Goal: Information Seeking & Learning: Learn about a topic

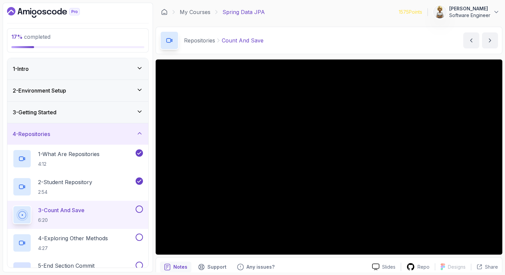
scroll to position [27, 0]
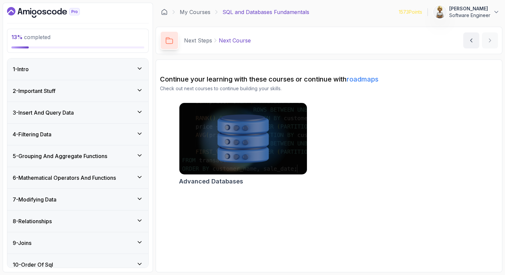
scroll to position [29, 0]
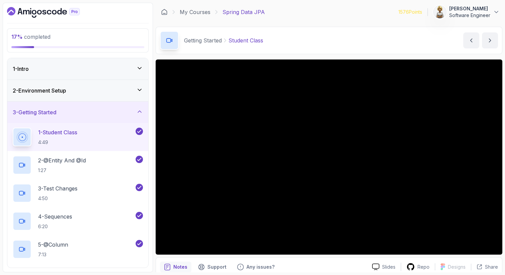
click at [139, 109] on icon at bounding box center [139, 111] width 7 height 7
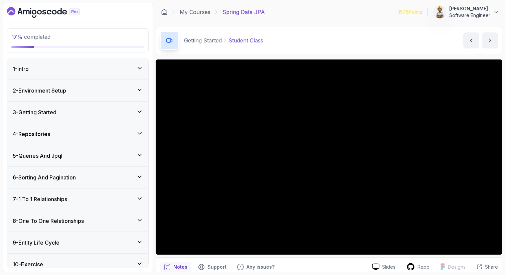
click at [139, 133] on icon at bounding box center [139, 133] width 7 height 7
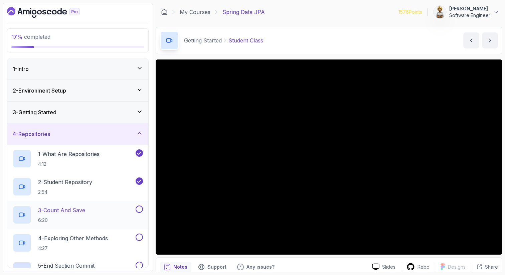
click at [111, 212] on div "3 - Count And Save 6:20" at bounding box center [73, 214] width 121 height 19
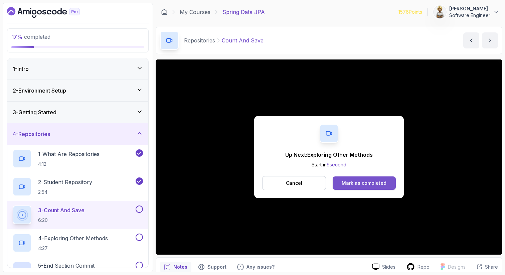
click at [384, 182] on div "Mark as completed" at bounding box center [363, 183] width 45 height 7
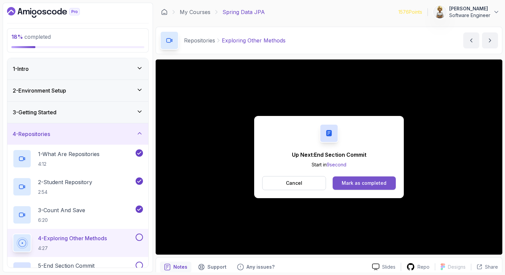
click at [378, 184] on div "Mark as completed" at bounding box center [363, 183] width 45 height 7
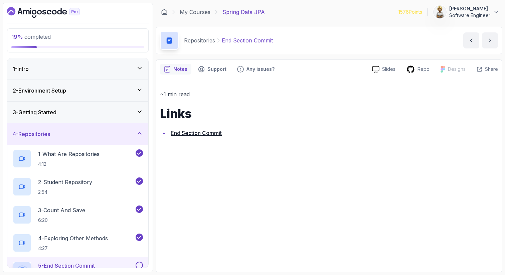
click at [202, 131] on link "End Section Commit" at bounding box center [196, 132] width 51 height 7
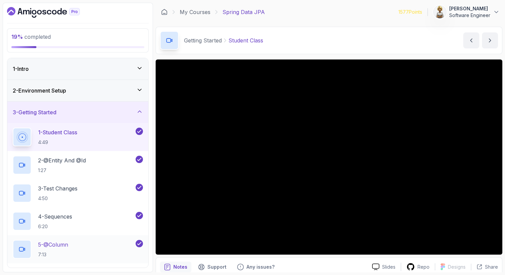
click at [86, 241] on div "5 - @Column 7:13" at bounding box center [73, 249] width 121 height 19
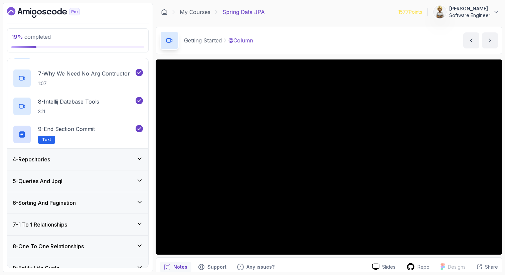
click at [141, 161] on icon at bounding box center [139, 158] width 7 height 7
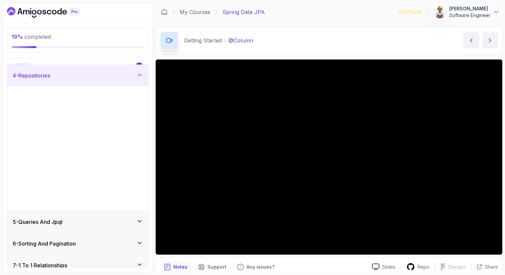
scroll to position [81, 0]
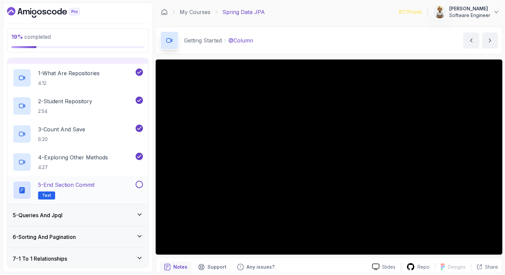
click at [136, 187] on div at bounding box center [138, 184] width 9 height 7
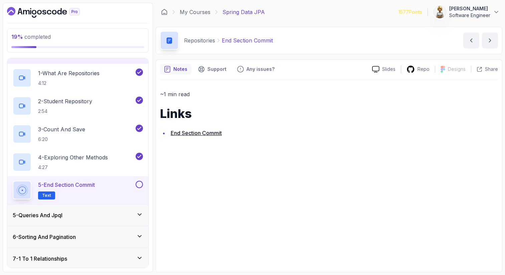
click at [140, 182] on button at bounding box center [138, 184] width 7 height 7
click at [123, 214] on div "5 - Queries And Jpql" at bounding box center [78, 215] width 130 height 8
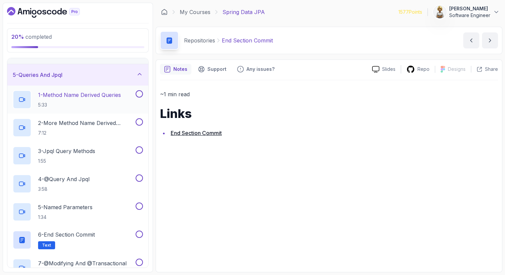
click at [102, 98] on p "1 - Method Name Derived Queries" at bounding box center [79, 95] width 83 height 8
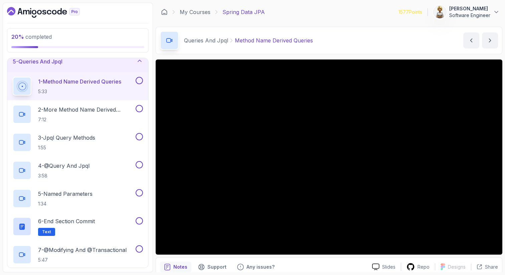
scroll to position [107, 0]
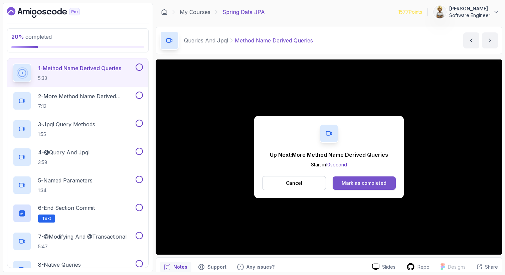
click at [374, 182] on div "Mark as completed" at bounding box center [363, 183] width 45 height 7
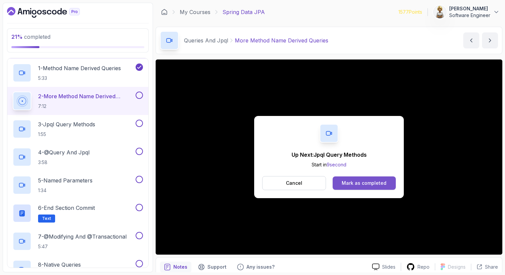
click at [378, 183] on div "Mark as completed" at bounding box center [363, 183] width 45 height 7
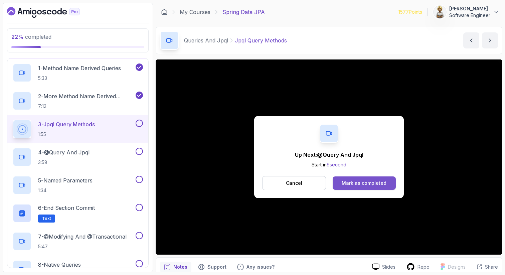
click at [372, 185] on div "Mark as completed" at bounding box center [363, 183] width 45 height 7
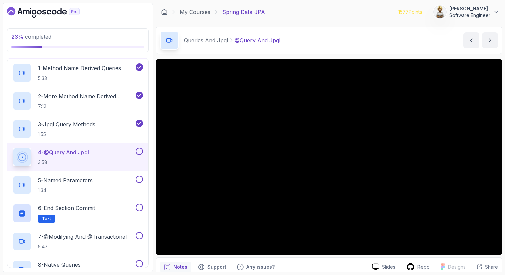
scroll to position [13, 0]
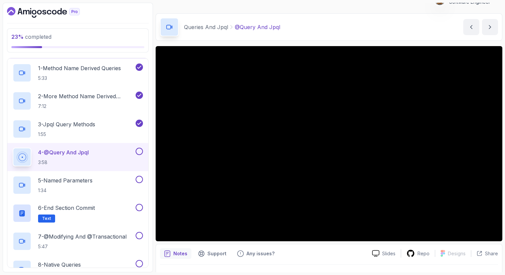
click at [76, 161] on p "3:58" at bounding box center [63, 162] width 51 height 7
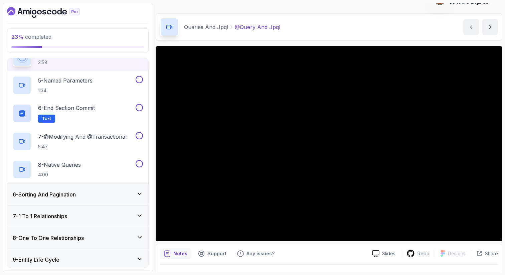
scroll to position [201, 0]
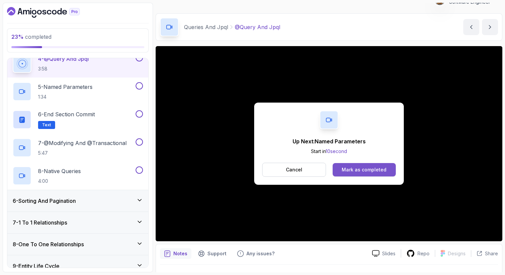
click at [364, 171] on div "Mark as completed" at bounding box center [363, 169] width 45 height 7
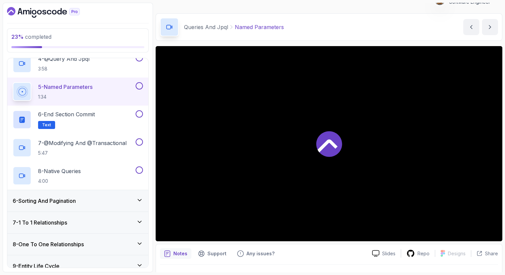
scroll to position [206, 0]
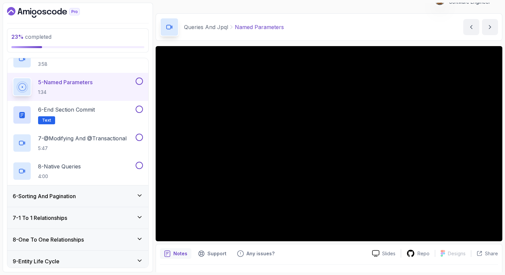
click at [83, 82] on p "5 - Named Parameters" at bounding box center [65, 82] width 54 height 8
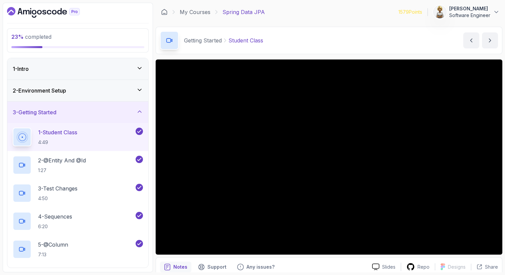
click at [139, 111] on icon at bounding box center [139, 111] width 7 height 7
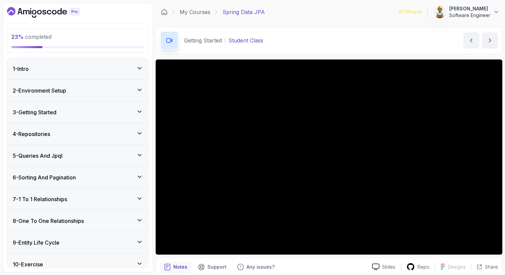
click at [141, 132] on icon at bounding box center [139, 133] width 7 height 7
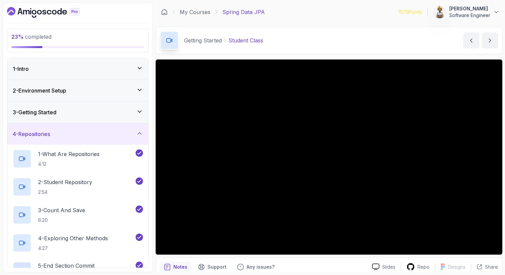
click at [141, 131] on icon at bounding box center [139, 133] width 7 height 7
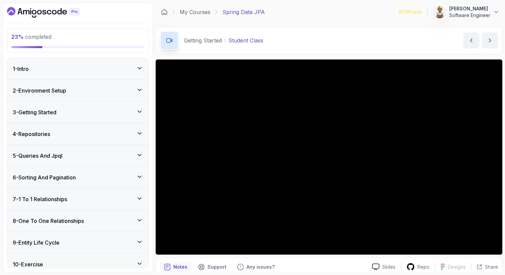
click at [141, 154] on icon at bounding box center [139, 155] width 3 height 2
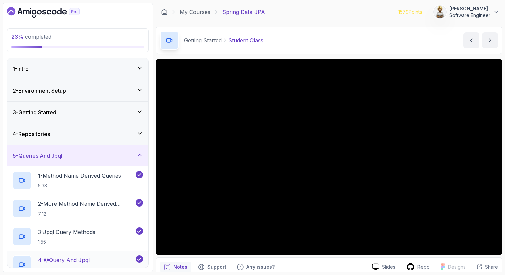
click at [96, 254] on div "4 - @Query And Jpql 3:58" at bounding box center [77, 264] width 141 height 28
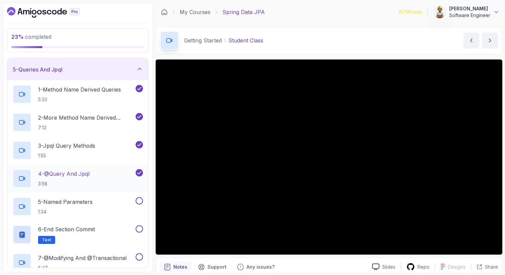
scroll to position [107, 0]
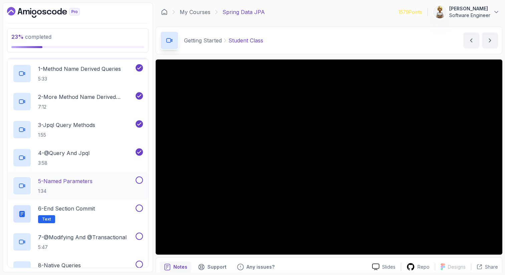
click at [76, 183] on p "5 - Named Parameters" at bounding box center [65, 181] width 54 height 8
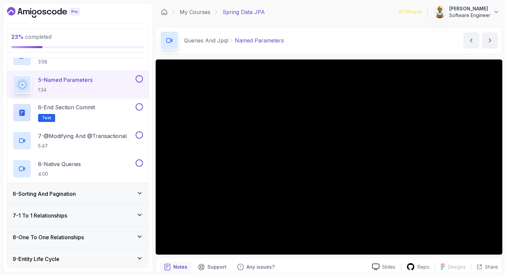
scroll to position [214, 0]
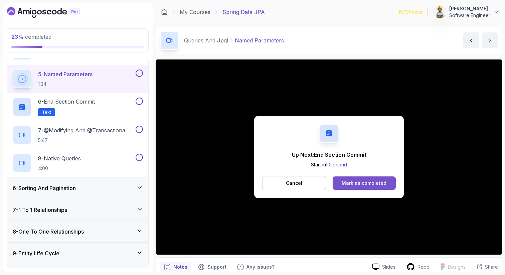
click at [386, 182] on button "Mark as completed" at bounding box center [363, 182] width 63 height 13
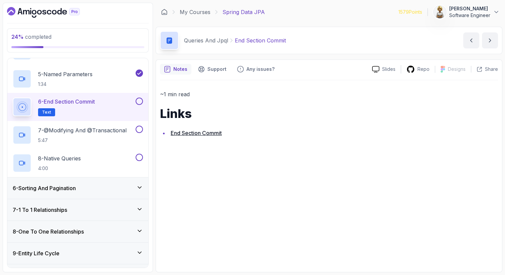
click at [140, 102] on button at bounding box center [138, 100] width 7 height 7
click at [101, 134] on p "7 - @Modifying And @Transactional" at bounding box center [82, 130] width 88 height 8
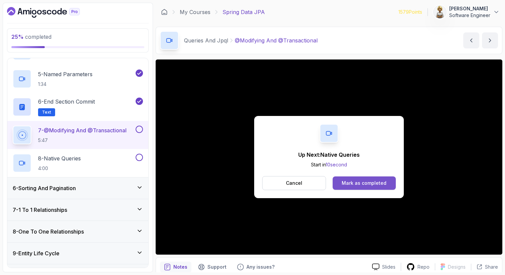
click at [357, 185] on div "Mark as completed" at bounding box center [363, 183] width 45 height 7
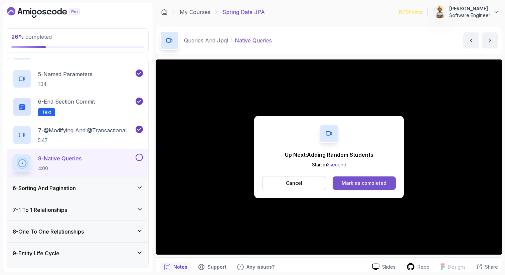
click at [351, 184] on div "Mark as completed" at bounding box center [363, 183] width 45 height 7
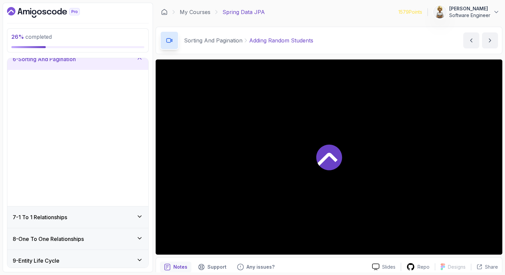
scroll to position [124, 0]
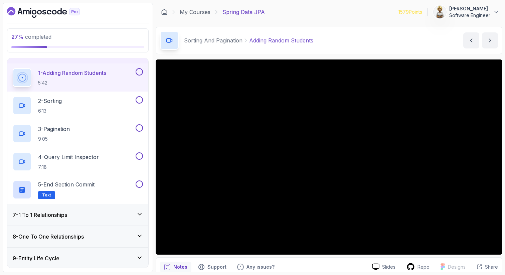
click at [77, 69] on p "1 - Adding Random Students" at bounding box center [72, 73] width 68 height 8
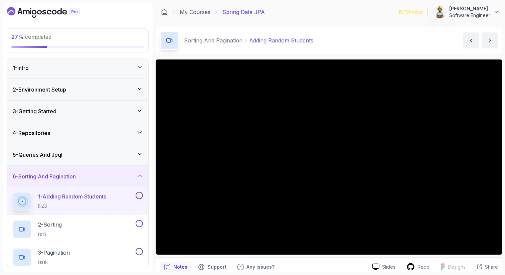
scroll to position [0, 0]
click at [138, 152] on icon at bounding box center [139, 155] width 7 height 7
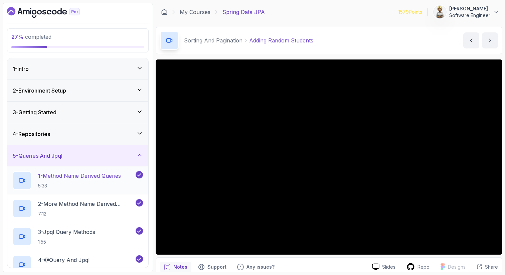
click at [109, 175] on p "1 - Method Name Derived Queries" at bounding box center [79, 176] width 83 height 8
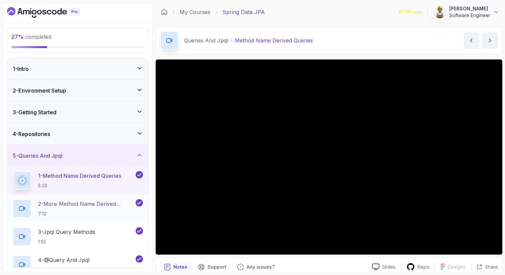
click at [105, 202] on p "2 - More Method Name Derived Queries" at bounding box center [86, 204] width 96 height 8
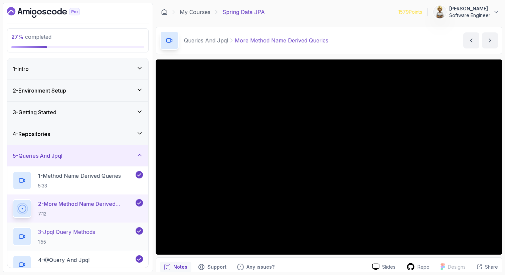
click at [83, 235] on p "3 - Jpql Query Methods" at bounding box center [66, 232] width 57 height 8
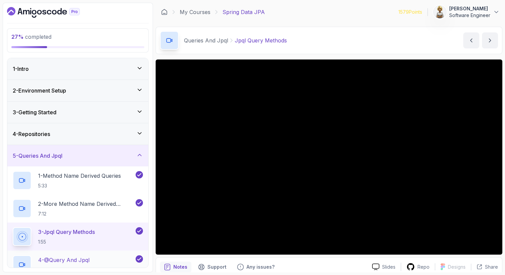
click at [66, 259] on p "4 - @Query And Jpql" at bounding box center [63, 260] width 51 height 8
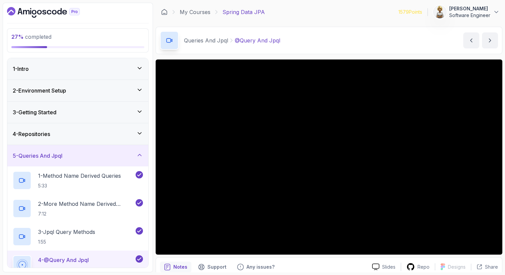
click at [139, 154] on icon at bounding box center [139, 155] width 7 height 7
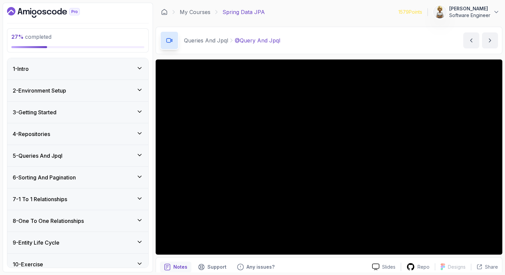
click at [140, 178] on icon at bounding box center [139, 176] width 7 height 7
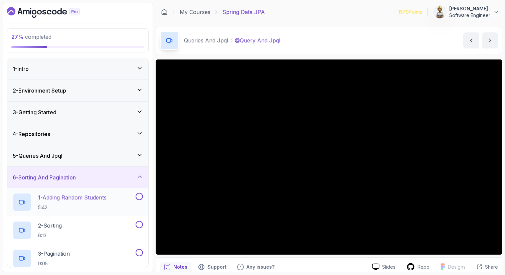
click at [91, 201] on p "1 - Adding Random Students" at bounding box center [72, 197] width 68 height 8
